Goal: Task Accomplishment & Management: Manage account settings

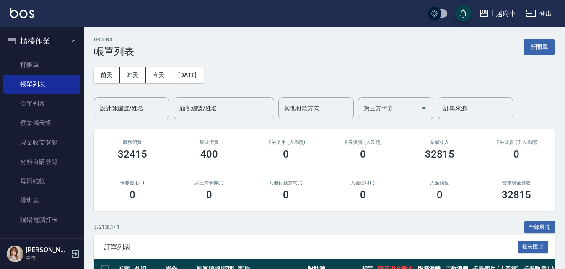
scroll to position [220, 0]
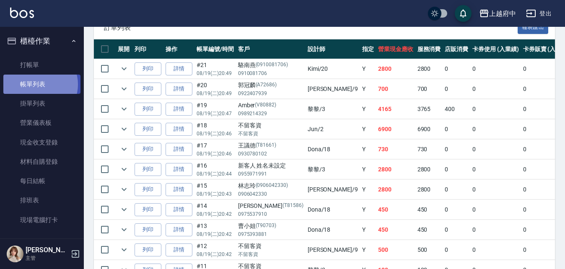
click at [39, 85] on link "帳單列表" at bounding box center [41, 84] width 77 height 19
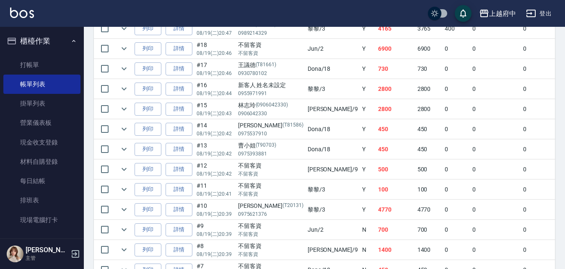
scroll to position [303, 0]
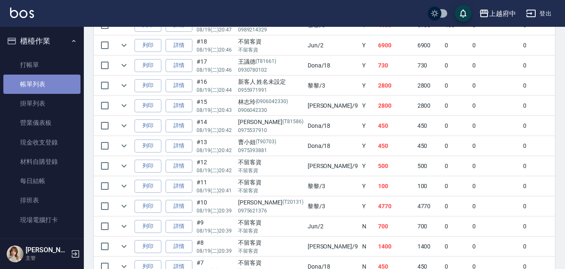
click at [47, 81] on link "帳單列表" at bounding box center [41, 84] width 77 height 19
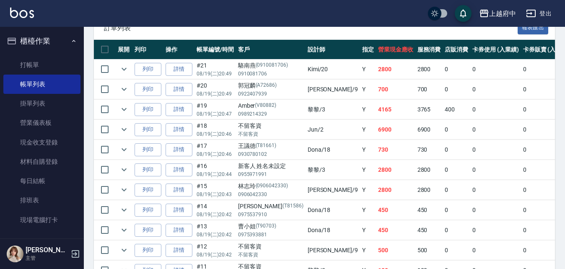
scroll to position [136, 0]
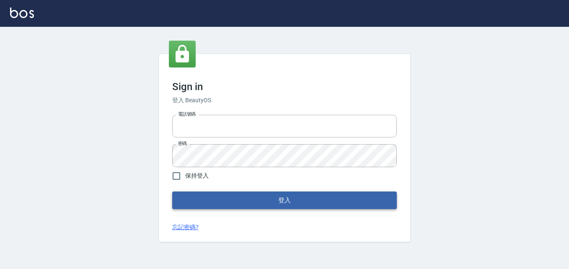
type input "0911903627"
click at [260, 192] on button "登入" at bounding box center [284, 201] width 225 height 18
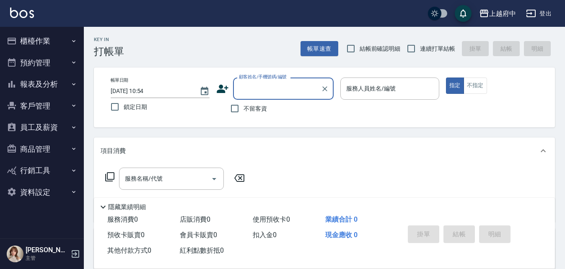
click at [41, 44] on button "櫃檯作業" at bounding box center [41, 41] width 77 height 22
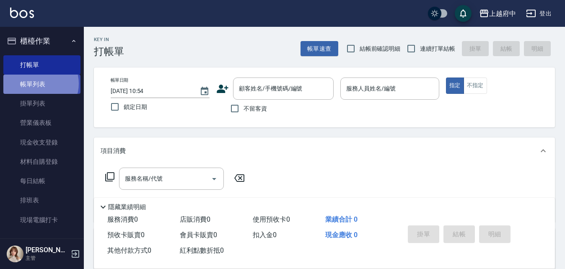
click at [41, 84] on link "帳單列表" at bounding box center [41, 84] width 77 height 19
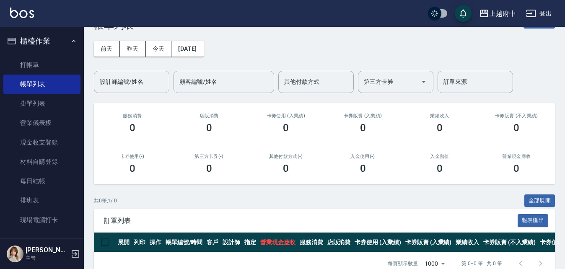
scroll to position [49, 0]
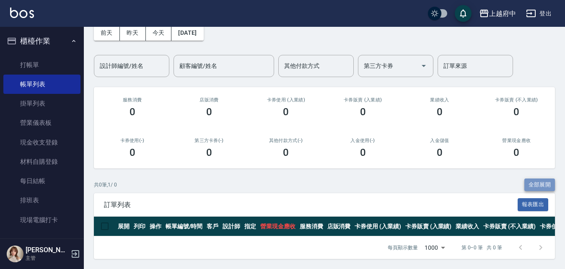
click at [528, 179] on button "全部展開" at bounding box center [539, 185] width 31 height 13
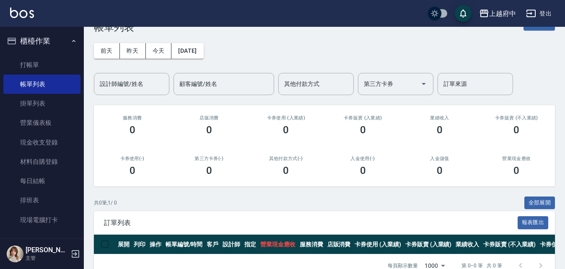
scroll to position [0, 0]
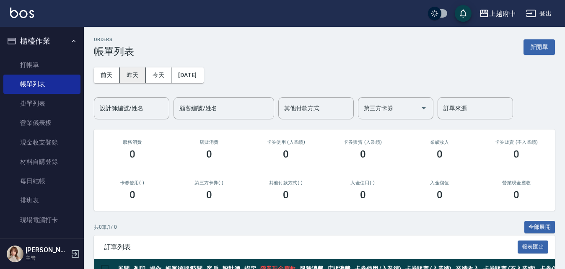
click at [135, 73] on button "昨天" at bounding box center [133, 75] width 26 height 16
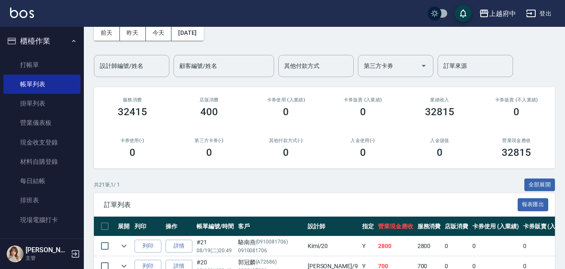
scroll to position [42, 0]
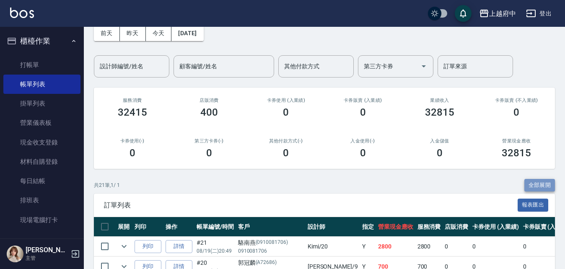
click at [536, 184] on button "全部展開" at bounding box center [539, 185] width 31 height 13
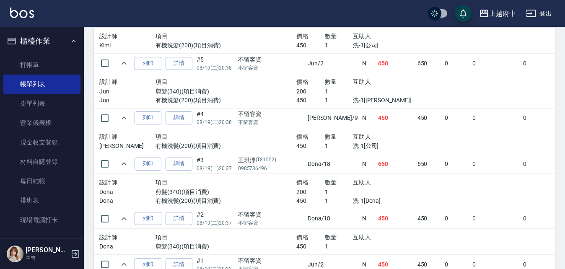
scroll to position [1241, 0]
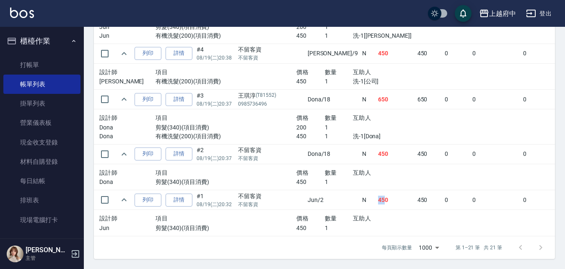
drag, startPoint x: 334, startPoint y: 195, endPoint x: 341, endPoint y: 198, distance: 7.7
click at [376, 198] on td "450" at bounding box center [395, 200] width 39 height 20
drag, startPoint x: 333, startPoint y: 148, endPoint x: 341, endPoint y: 147, distance: 8.4
click at [376, 147] on td "450" at bounding box center [395, 154] width 39 height 20
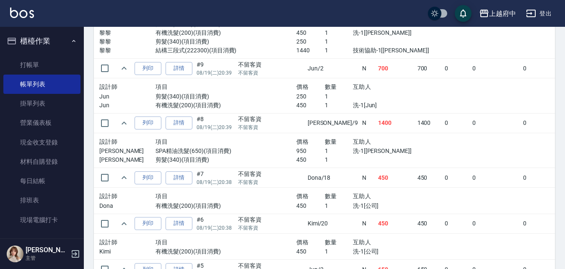
scroll to position [948, 0]
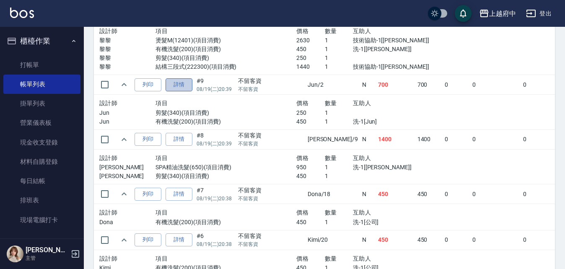
click at [184, 85] on link "詳情" at bounding box center [179, 84] width 27 height 13
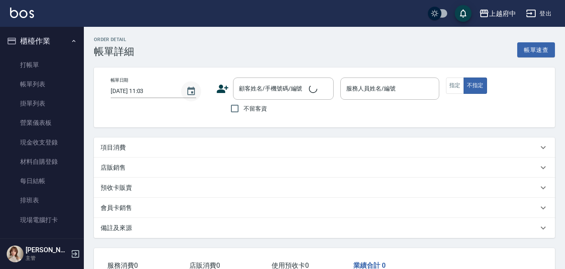
type input "2025/08/19 20:39"
checkbox input "true"
type input "Jun-2"
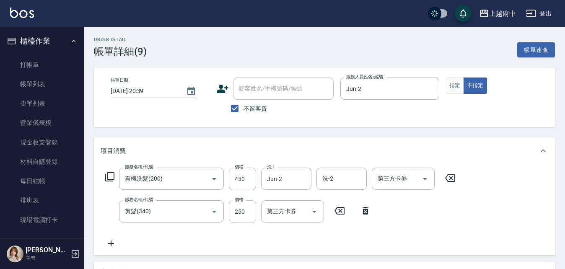
click at [237, 207] on input "250" at bounding box center [242, 211] width 27 height 23
type input "200"
click at [198, 133] on div "Order detail 帳單詳細 (9) 帳單速查 帳單日期 2025/08/19 20:39 顧客姓名/手機號碼/編號 顧客姓名/手機號碼/編號 不留客資…" at bounding box center [324, 238] width 481 height 422
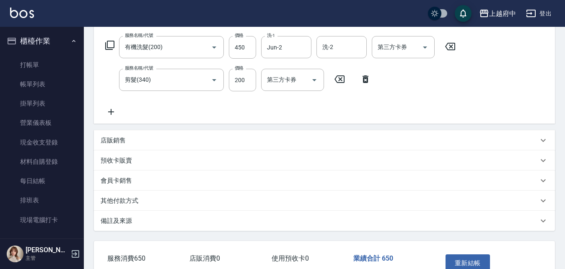
scroll to position [184, 0]
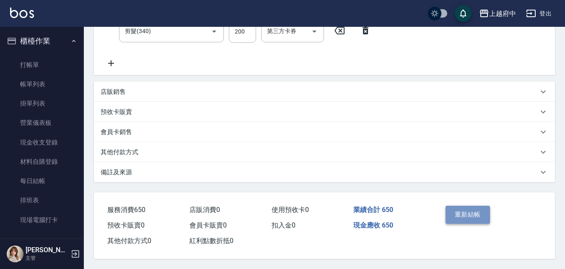
click at [478, 214] on button "重新結帳" at bounding box center [467, 215] width 44 height 18
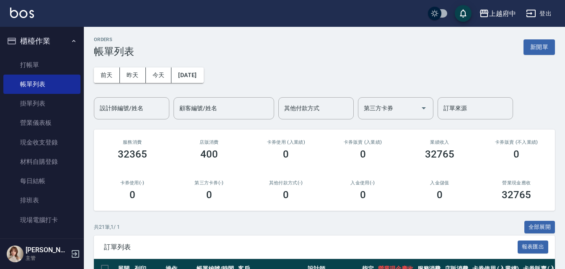
scroll to position [84, 0]
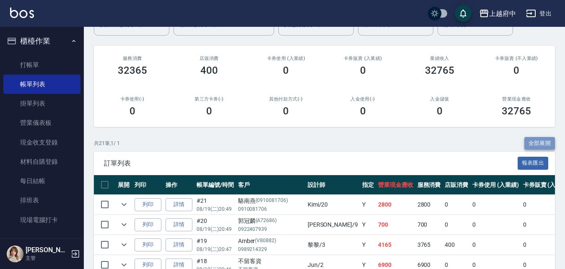
drag, startPoint x: 536, startPoint y: 140, endPoint x: 532, endPoint y: 143, distance: 5.1
click at [536, 140] on button "全部展開" at bounding box center [539, 143] width 31 height 13
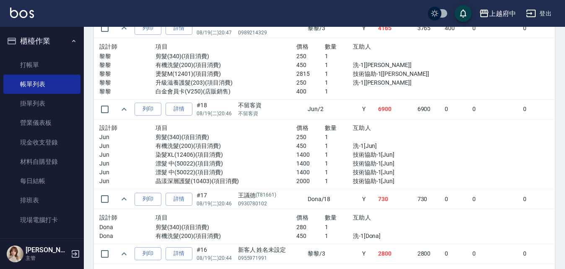
scroll to position [377, 0]
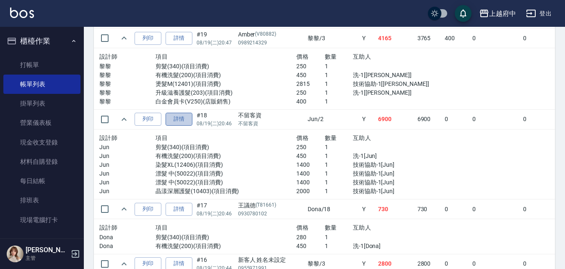
click at [185, 116] on link "詳情" at bounding box center [179, 119] width 27 height 13
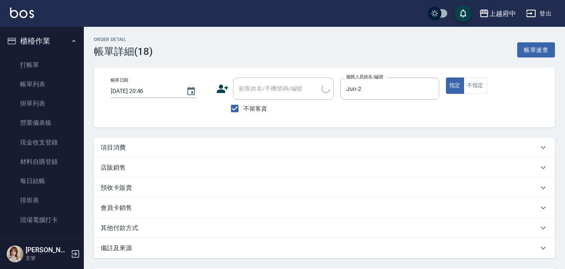
type input "2025/08/19 20:46"
checkbox input "true"
type input "Jun-2"
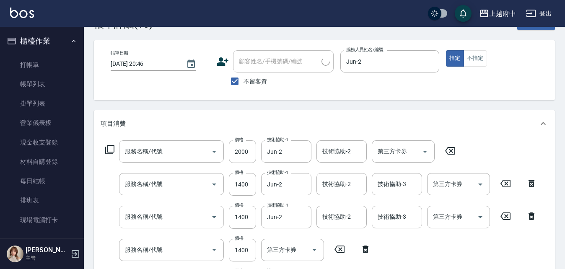
type input "晶漾深層護髮(10403)"
type input "漂髮 中(50022)"
type input "染髮XL(12406)"
type input "有機洗髮(200)"
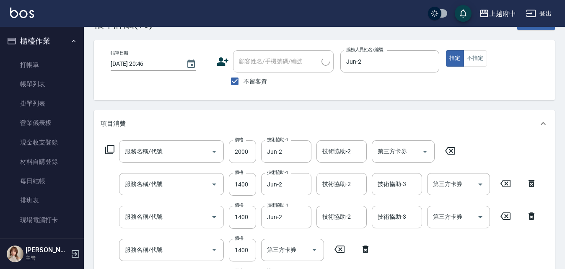
type input "剪髮(340)"
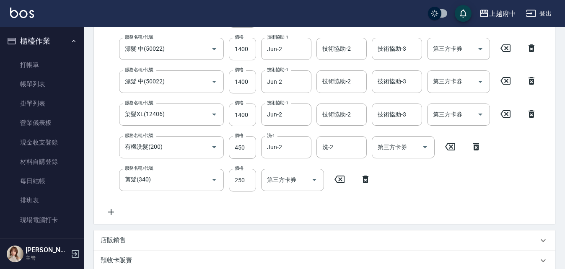
scroll to position [210, 0]
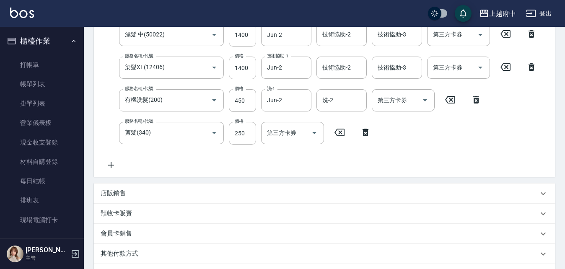
click at [113, 163] on icon at bounding box center [111, 165] width 21 height 10
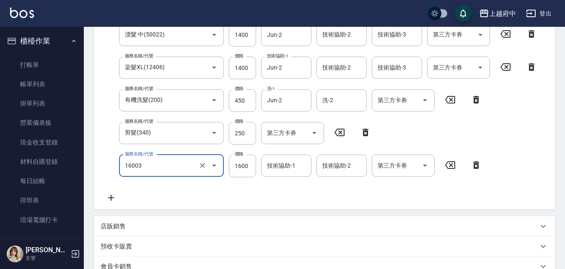
type input "漸層/手刷(16003)"
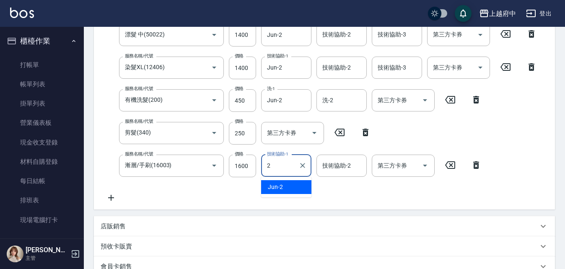
click at [270, 192] on div "Jun -2" at bounding box center [286, 187] width 50 height 14
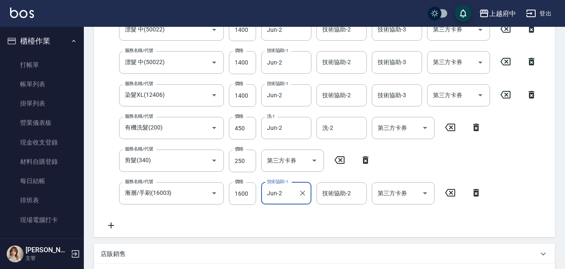
scroll to position [168, 0]
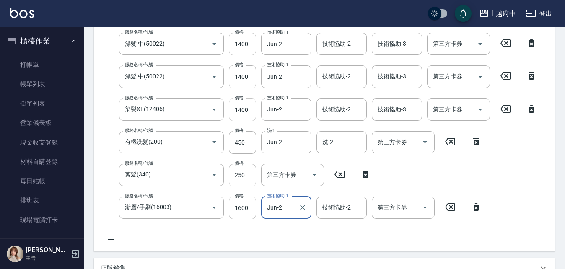
type input "Jun-2"
click at [238, 114] on input "1400" at bounding box center [242, 109] width 27 height 23
type input "200"
click at [108, 132] on div "服務名稱/代號 有機洗髮(200) 服務名稱/代號 價格 450 價格 洗-1 Jun-2 洗-1 洗-2 洗-2 第三方卡券 第三方卡券" at bounding box center [294, 142] width 386 height 23
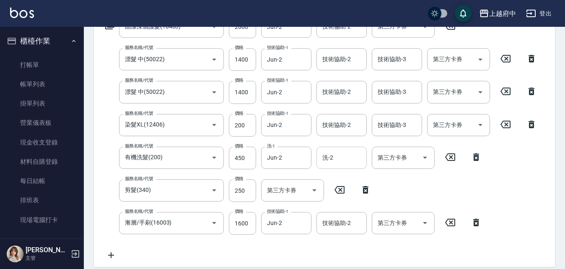
scroll to position [126, 0]
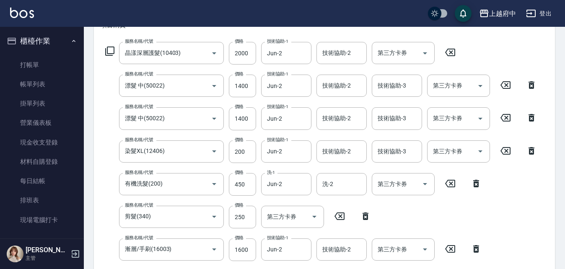
click at [104, 107] on div "服務名稱/代號 漂髮 中(50022) 服務名稱/代號 價格 1400 價格 技術協助-1 Jun-2 技術協助-1 技術協助-2 技術協助-2 技術協助-3…" at bounding box center [321, 118] width 441 height 23
click at [238, 220] on input "250" at bounding box center [242, 217] width 27 height 23
type input "200"
click at [226, 187] on div "服務名稱/代號 有機洗髮(200) 服務名稱/代號 價格 450 價格 洗-1 Jun-2 洗-1 洗-2 洗-2 第三方卡券 第三方卡券" at bounding box center [294, 184] width 386 height 23
click at [243, 187] on input "450" at bounding box center [242, 184] width 27 height 23
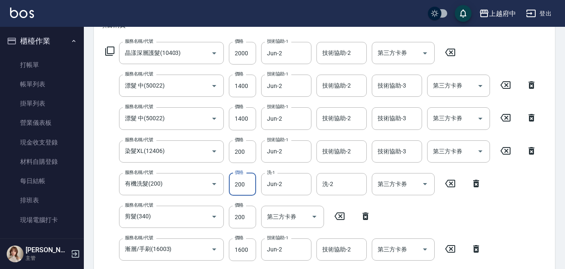
type input "200"
click at [223, 165] on div "服務名稱/代號 晶漾深層護髮(10403) 服務名稱/代號 價格 2000 價格 技術協助-1 Jun-2 技術協助-1 技術協助-2 技術協助-2 第三方卡…" at bounding box center [321, 164] width 441 height 245
click at [251, 153] on input "200" at bounding box center [242, 151] width 27 height 23
type input "100"
click at [113, 176] on div "服務名稱/代號 有機洗髮(200) 服務名稱/代號 價格 200 價格 洗-1 Jun-2 洗-1 洗-2 洗-2 第三方卡券 第三方卡券" at bounding box center [294, 184] width 386 height 23
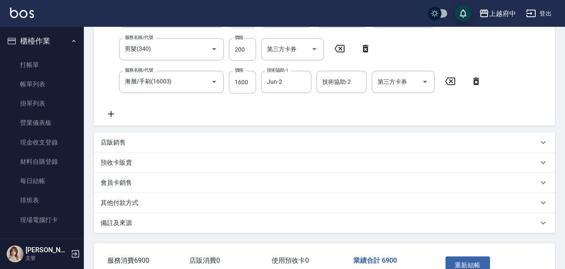
scroll to position [335, 0]
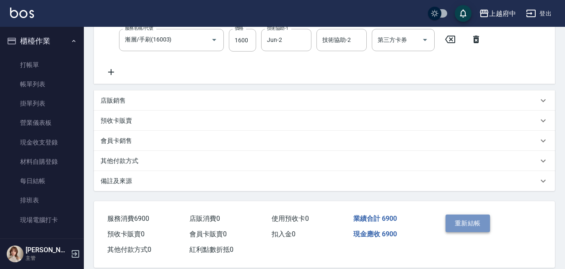
click at [469, 224] on button "重新結帳" at bounding box center [467, 224] width 44 height 18
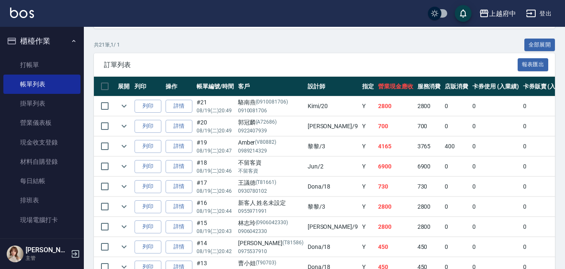
scroll to position [168, 0]
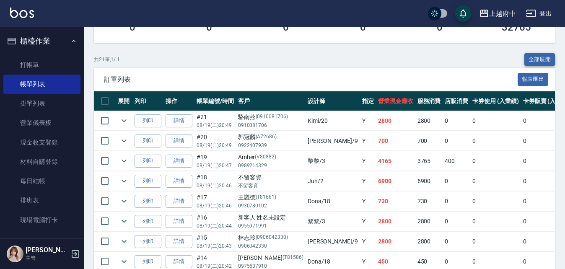
click at [546, 58] on button "全部展開" at bounding box center [539, 59] width 31 height 13
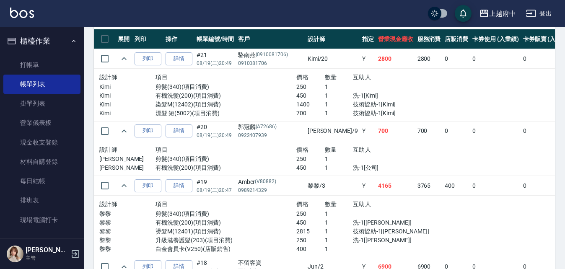
scroll to position [210, 0]
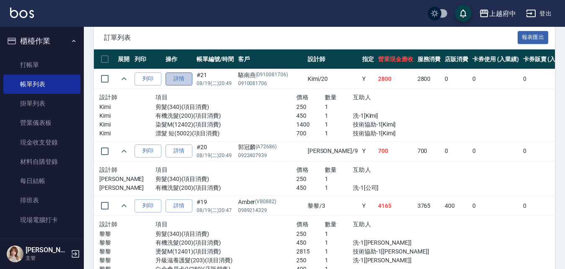
click at [185, 75] on link "詳情" at bounding box center [179, 79] width 27 height 13
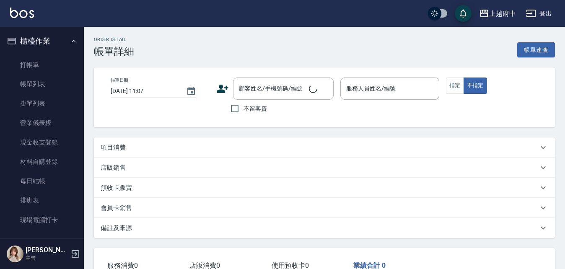
type input "2025/08/19 20:49"
type input "Kimi-20"
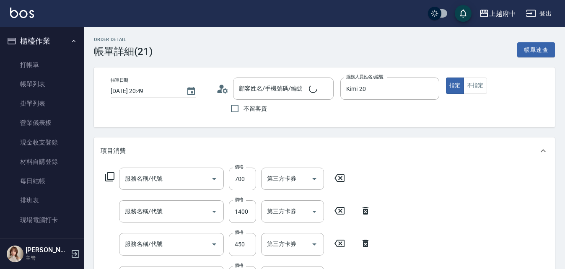
type input "駱南燕/0910081706/0910081706"
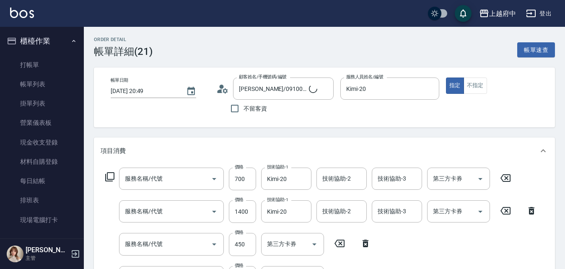
type input "漂髮 短(5002)"
type input "染髮M(12402)"
type input "有機洗髮(200)"
type input "剪髮(340)"
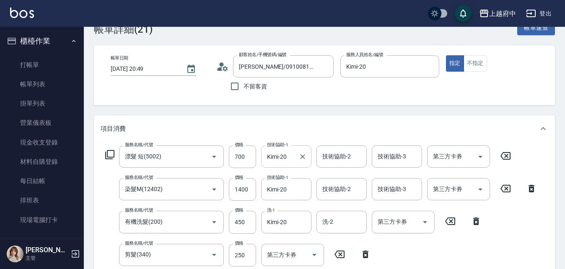
scroll to position [42, 0]
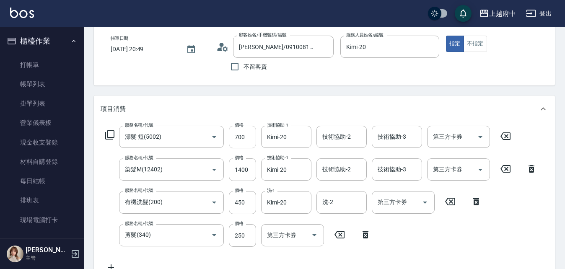
click at [235, 135] on input "700" at bounding box center [242, 137] width 27 height 23
type input "50022"
click at [170, 134] on input "漂髮 短(5002)" at bounding box center [160, 136] width 74 height 15
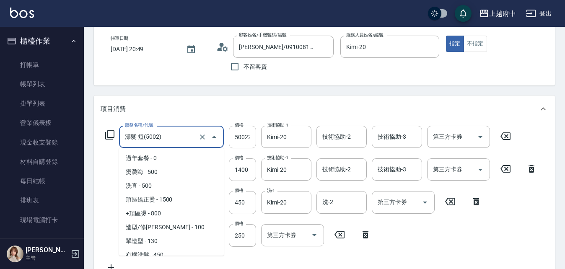
click at [170, 134] on input "漂髮 短(5002)" at bounding box center [160, 136] width 74 height 15
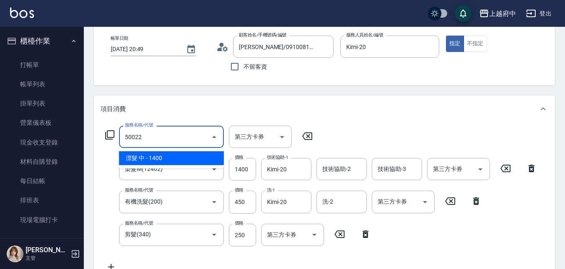
type input "漂髮 中(50022)"
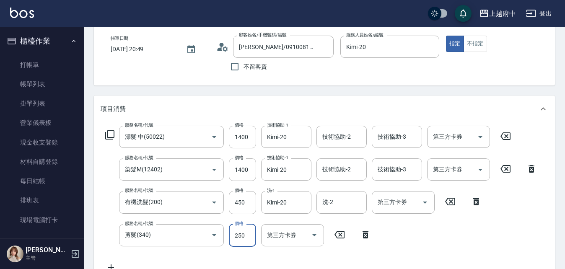
click at [235, 230] on input "250" at bounding box center [242, 235] width 27 height 23
type input "200"
click at [244, 256] on div "服務名稱/代號 漂髮 中(50022) 服務名稱/代號 價格 1400 價格 技術協助-1 Kimi-20 技術協助-1 技術協助-2 技術協助-2 技術協助…" at bounding box center [321, 199] width 441 height 147
click at [249, 148] on input "1400" at bounding box center [242, 137] width 27 height 23
type input "750"
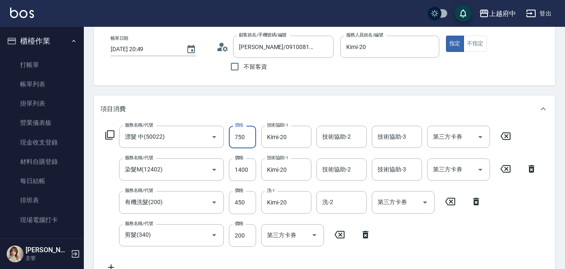
click at [253, 91] on div "Order detail 帳單詳細 (21) 帳單速查 帳單日期 2025/08/19 20:49 顧客姓名/手機號碼/編號 駱南燕/0910081706/0…" at bounding box center [324, 239] width 481 height 508
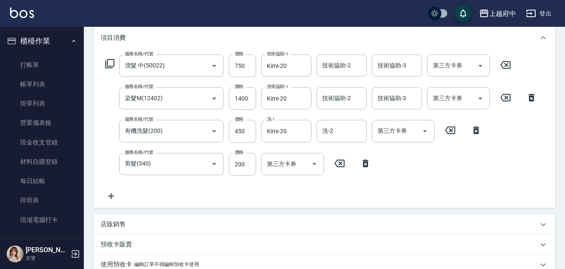
scroll to position [251, 0]
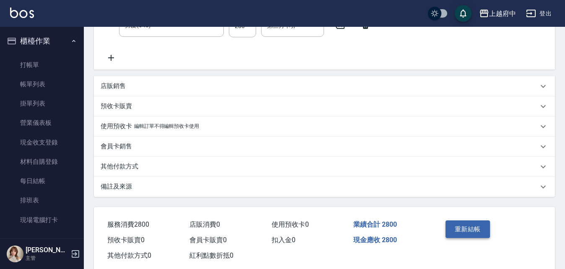
click at [465, 232] on button "重新結帳" at bounding box center [467, 229] width 44 height 18
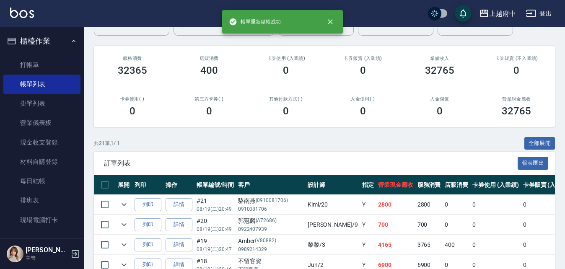
scroll to position [126, 0]
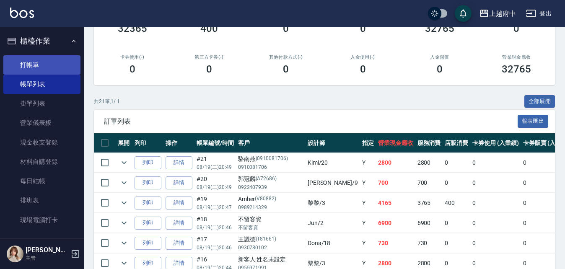
drag, startPoint x: 47, startPoint y: 44, endPoint x: 49, endPoint y: 59, distance: 14.9
click at [47, 44] on button "櫃檯作業" at bounding box center [41, 41] width 77 height 22
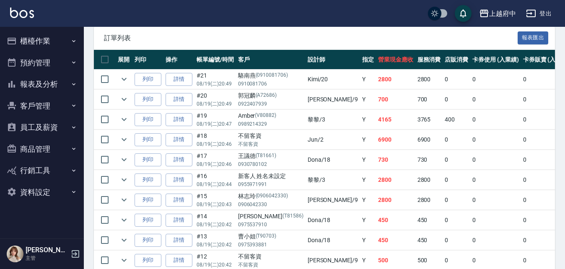
scroll to position [210, 0]
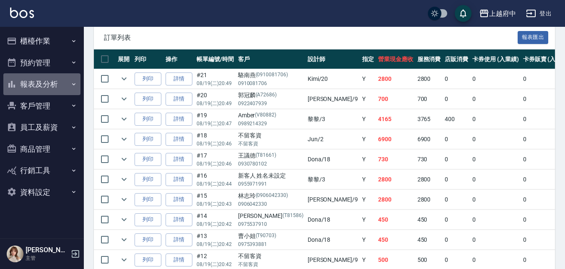
click at [51, 79] on button "報表及分析" at bounding box center [41, 84] width 77 height 22
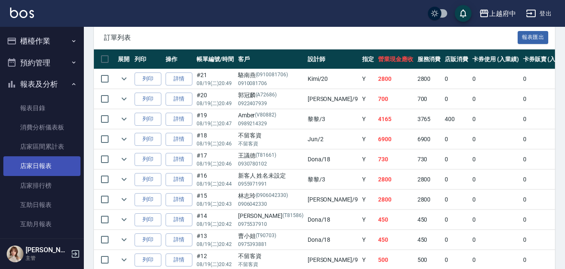
click at [50, 171] on link "店家日報表" at bounding box center [41, 165] width 77 height 19
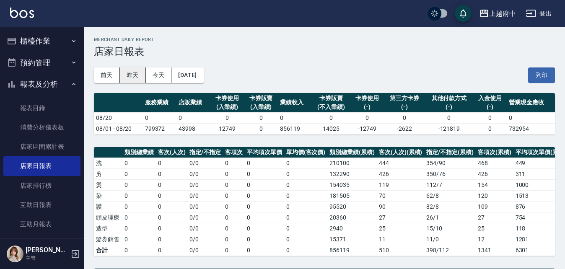
click at [134, 72] on button "昨天" at bounding box center [133, 75] width 26 height 16
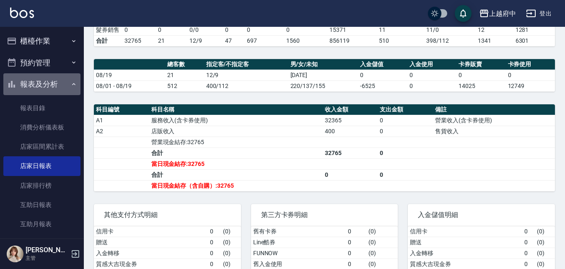
click at [52, 80] on button "報表及分析" at bounding box center [41, 84] width 77 height 22
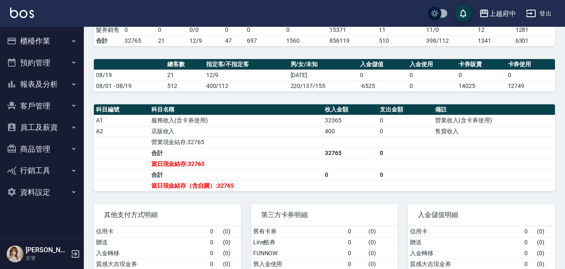
click at [54, 78] on button "報表及分析" at bounding box center [41, 84] width 77 height 22
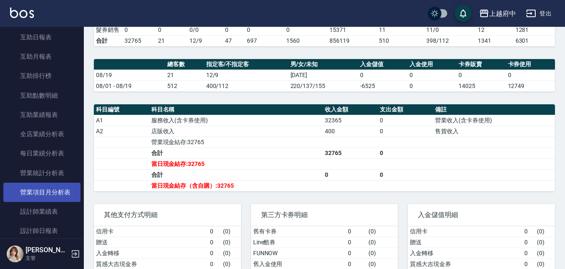
scroll to position [251, 0]
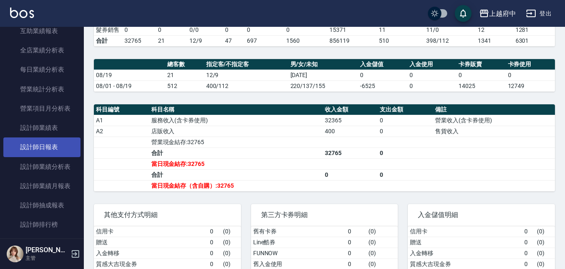
click at [42, 143] on link "設計師日報表" at bounding box center [41, 146] width 77 height 19
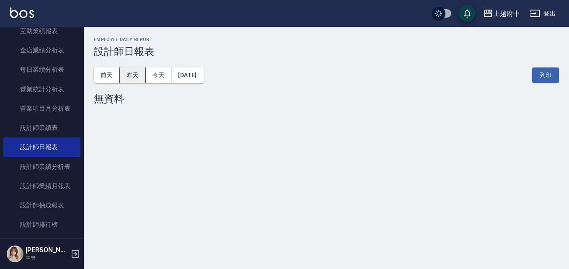
click at [140, 72] on button "昨天" at bounding box center [133, 75] width 26 height 16
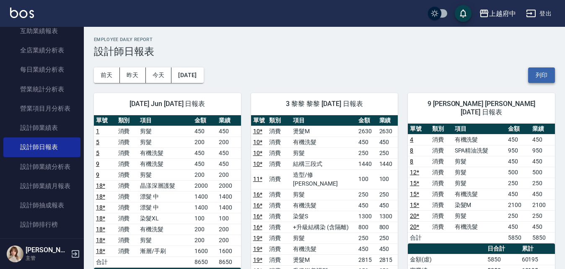
click at [540, 74] on button "列印" at bounding box center [541, 75] width 27 height 16
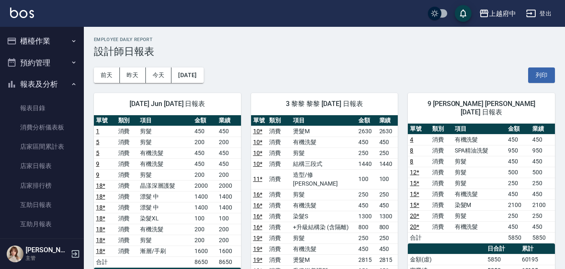
click at [42, 88] on button "報表及分析" at bounding box center [41, 84] width 77 height 22
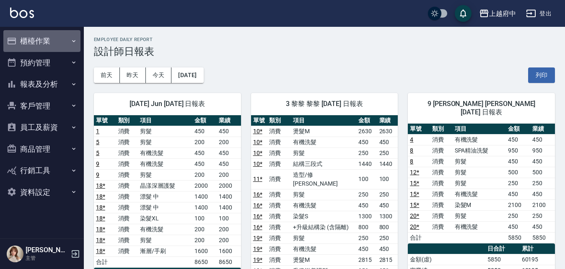
click at [48, 34] on button "櫃檯作業" at bounding box center [41, 41] width 77 height 22
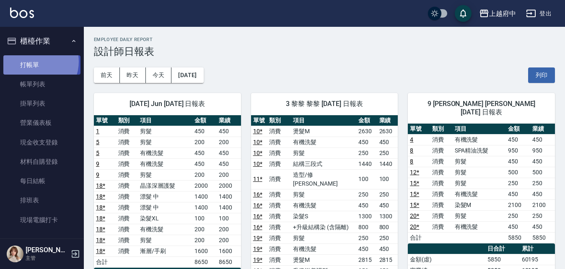
click at [35, 61] on link "打帳單" at bounding box center [41, 64] width 77 height 19
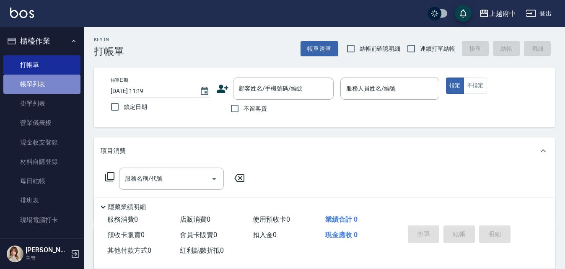
click at [60, 86] on link "帳單列表" at bounding box center [41, 84] width 77 height 19
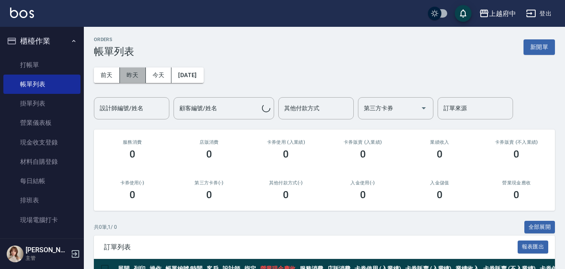
click at [135, 76] on button "昨天" at bounding box center [133, 75] width 26 height 16
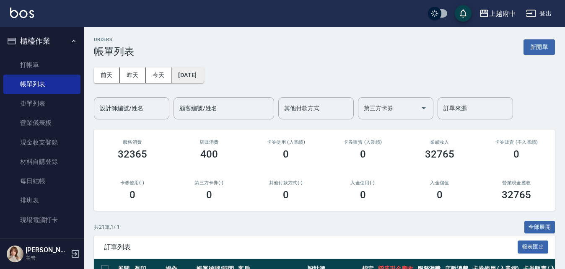
click at [199, 74] on button "[DATE]" at bounding box center [187, 75] width 32 height 16
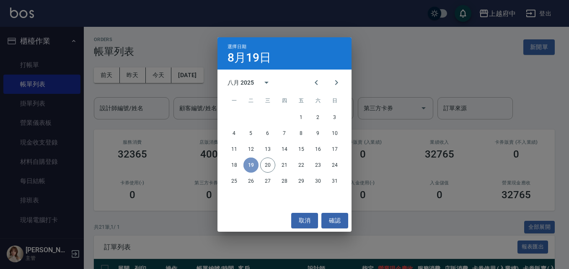
click at [246, 162] on button "19" at bounding box center [250, 165] width 15 height 15
click at [305, 223] on button "取消" at bounding box center [304, 221] width 27 height 16
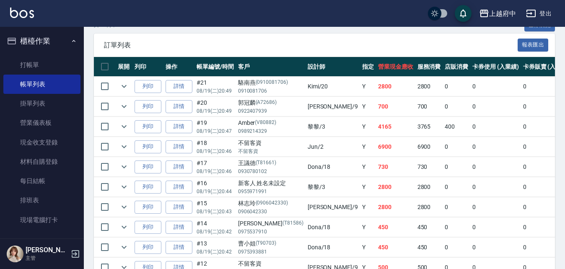
scroll to position [210, 0]
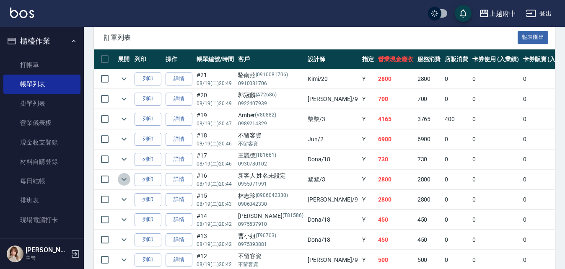
click at [120, 179] on icon "expand row" at bounding box center [124, 179] width 10 height 10
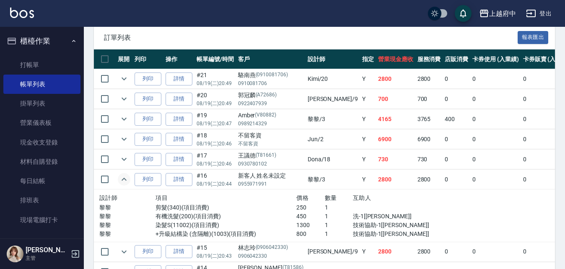
click at [120, 179] on icon "expand row" at bounding box center [124, 179] width 10 height 10
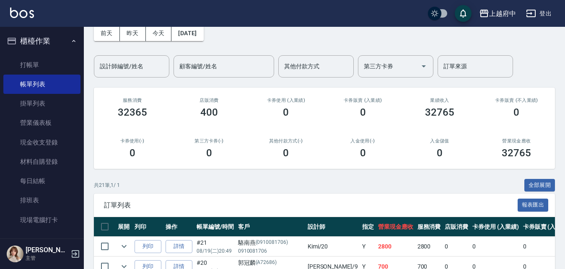
scroll to position [0, 0]
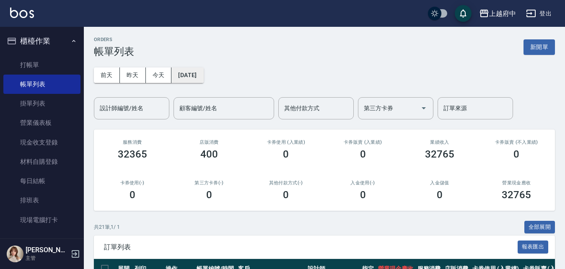
click at [197, 78] on button "[DATE]" at bounding box center [187, 75] width 32 height 16
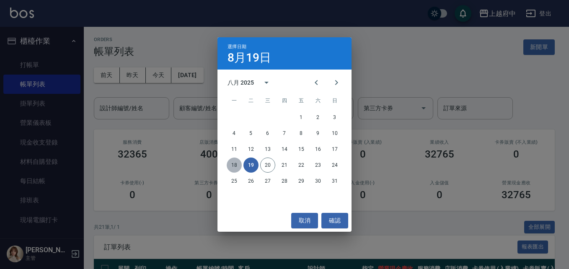
click at [237, 166] on button "18" at bounding box center [234, 165] width 15 height 15
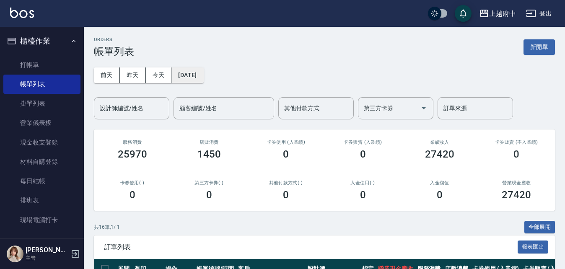
click at [200, 71] on button "[DATE]" at bounding box center [187, 75] width 32 height 16
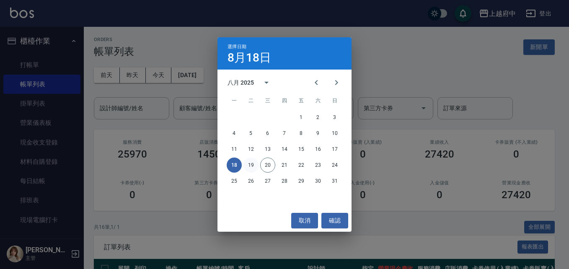
click at [251, 163] on button "19" at bounding box center [250, 165] width 15 height 15
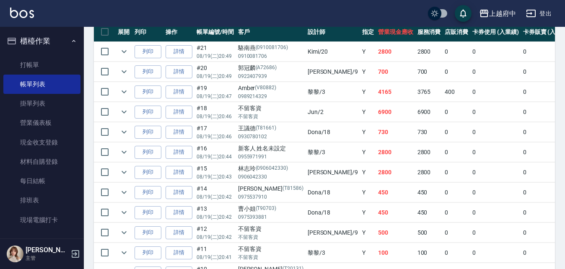
scroll to position [251, 0]
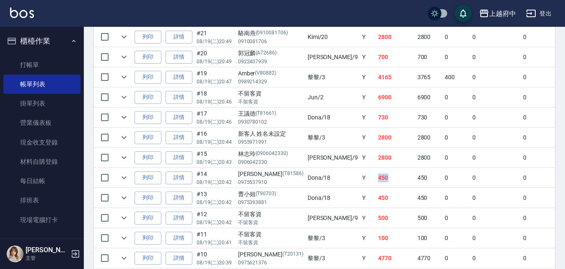
drag, startPoint x: 328, startPoint y: 181, endPoint x: 349, endPoint y: 176, distance: 21.1
click at [349, 176] on tr "列印 詳情 #14 08/19 (二) 20:42 劉憬人 (T81586) 0975537910 Dona /18 Y 450 450 0 0 0 450 …" at bounding box center [473, 178] width 759 height 20
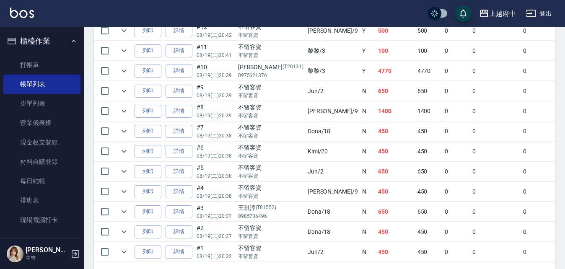
scroll to position [461, 0]
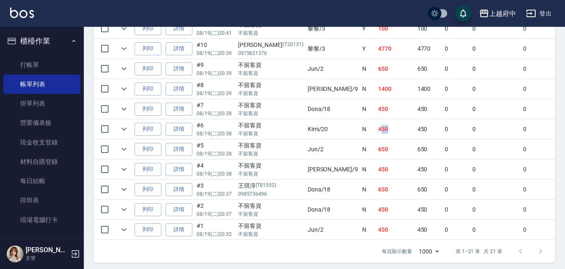
drag, startPoint x: 336, startPoint y: 129, endPoint x: 348, endPoint y: 129, distance: 12.2
click at [376, 129] on td "450" at bounding box center [395, 129] width 39 height 20
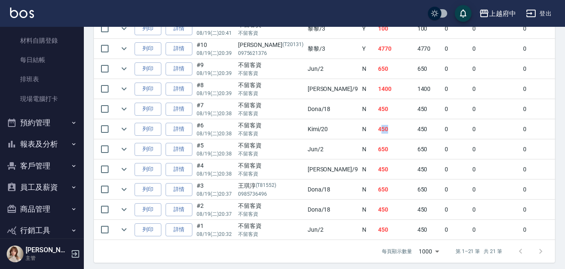
scroll to position [126, 0]
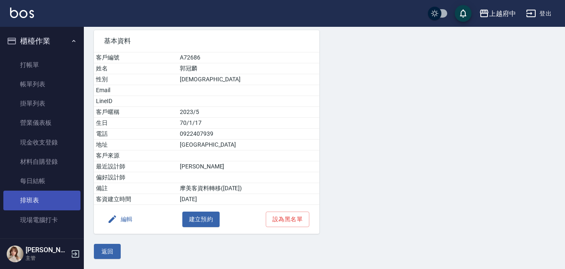
scroll to position [126, 0]
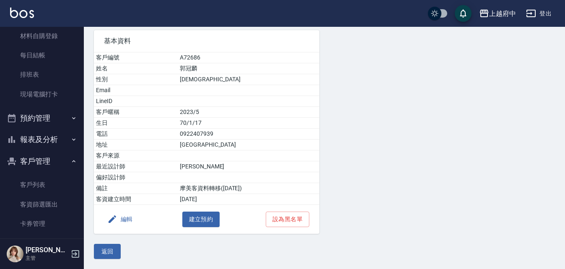
click at [54, 135] on button "報表及分析" at bounding box center [41, 140] width 77 height 22
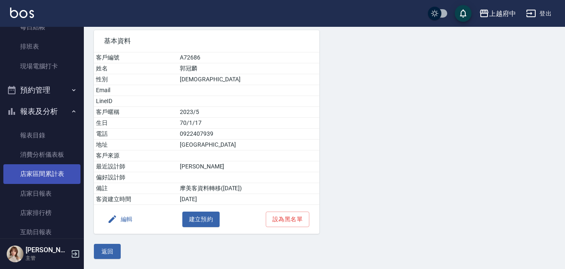
scroll to position [210, 0]
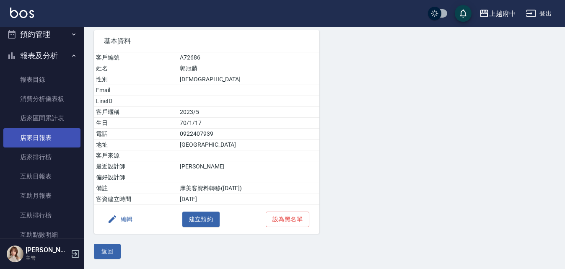
click at [51, 138] on link "店家日報表" at bounding box center [41, 137] width 77 height 19
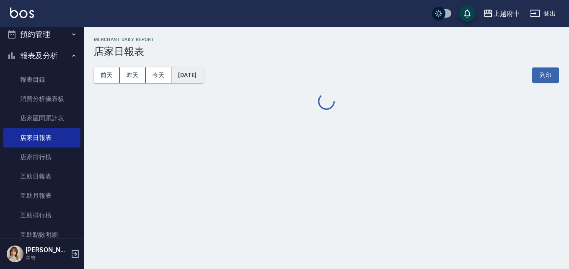
click at [203, 77] on button "[DATE]" at bounding box center [187, 75] width 32 height 16
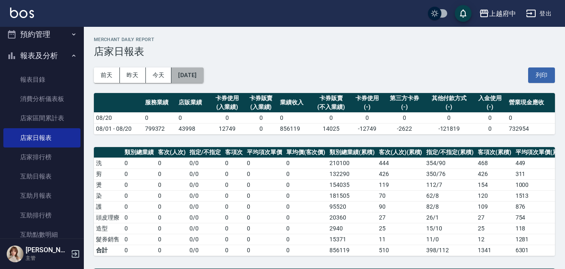
click at [199, 74] on button "[DATE]" at bounding box center [187, 75] width 32 height 16
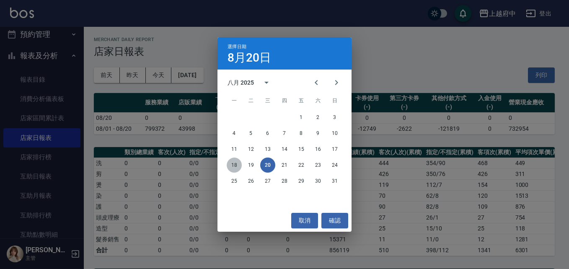
click at [234, 164] on button "18" at bounding box center [234, 165] width 15 height 15
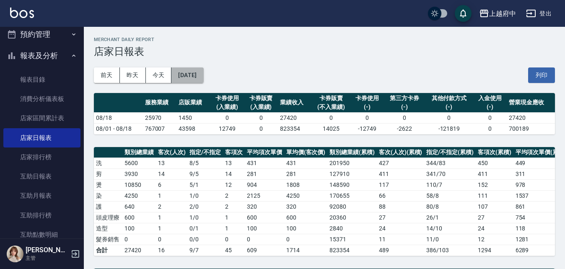
click at [203, 73] on button "[DATE]" at bounding box center [187, 75] width 32 height 16
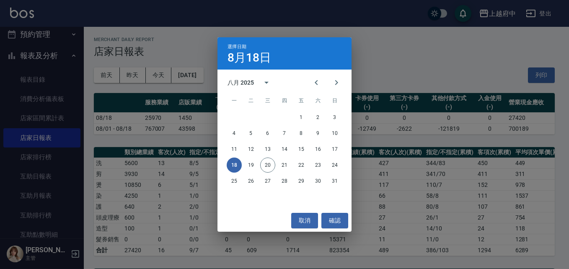
click at [357, 56] on div "選擇日期 8月18日 八月 2025 一 二 三 四 五 六 日 1 2 3 4 5 6 7 8 9 10 11 12 13 14 15 16 17 18 1…" at bounding box center [284, 134] width 569 height 269
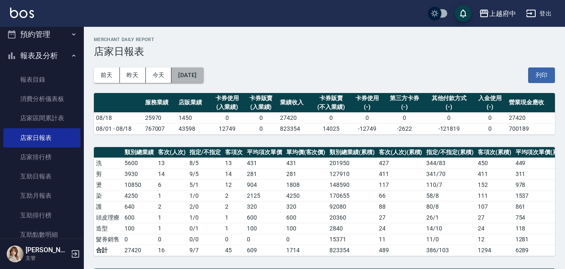
click at [201, 72] on button "[DATE]" at bounding box center [187, 75] width 32 height 16
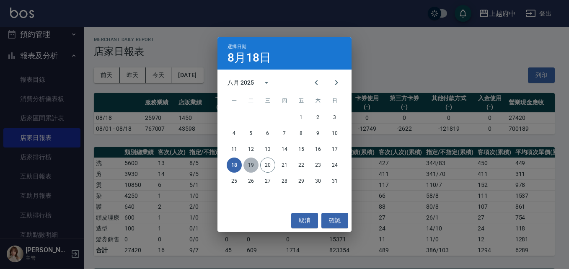
click at [251, 166] on button "19" at bounding box center [250, 165] width 15 height 15
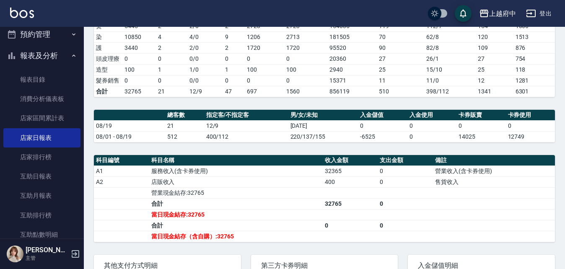
scroll to position [269, 0]
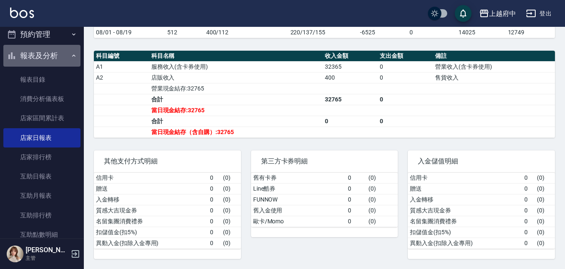
click at [62, 50] on button "報表及分析" at bounding box center [41, 56] width 77 height 22
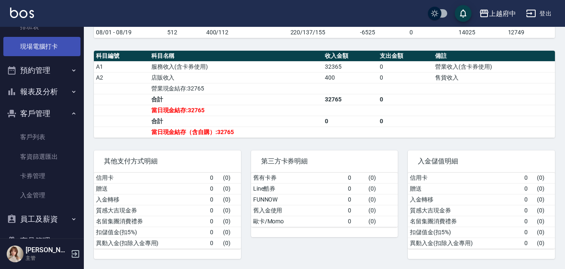
scroll to position [126, 0]
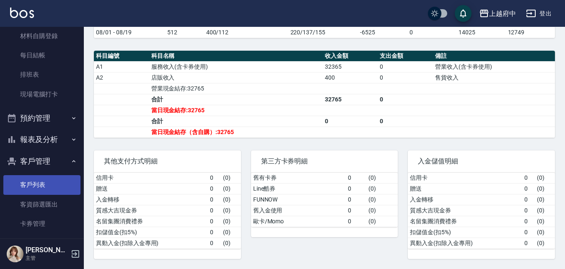
click at [48, 189] on link "客戶列表" at bounding box center [41, 184] width 77 height 19
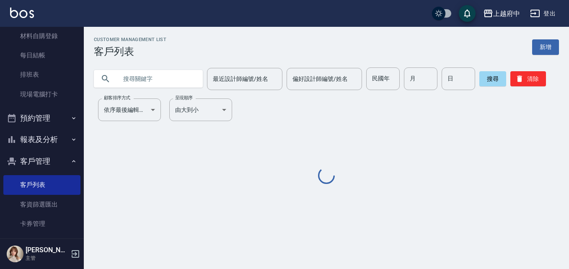
click at [130, 76] on input "text" at bounding box center [156, 78] width 79 height 23
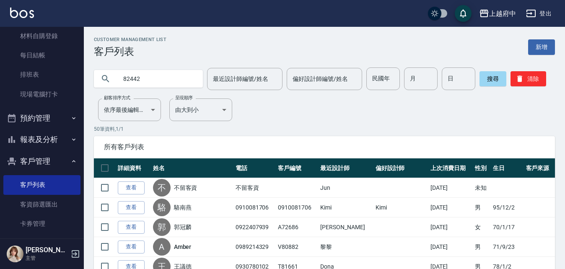
type input "82442"
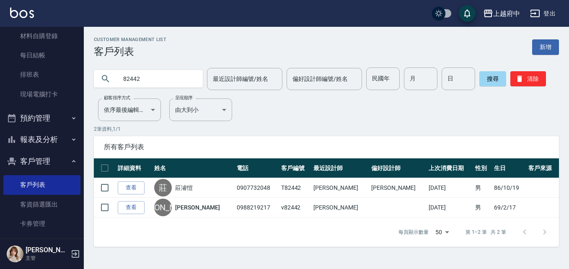
click at [134, 188] on link "查看" at bounding box center [131, 187] width 27 height 13
